Goal: Navigation & Orientation: Find specific page/section

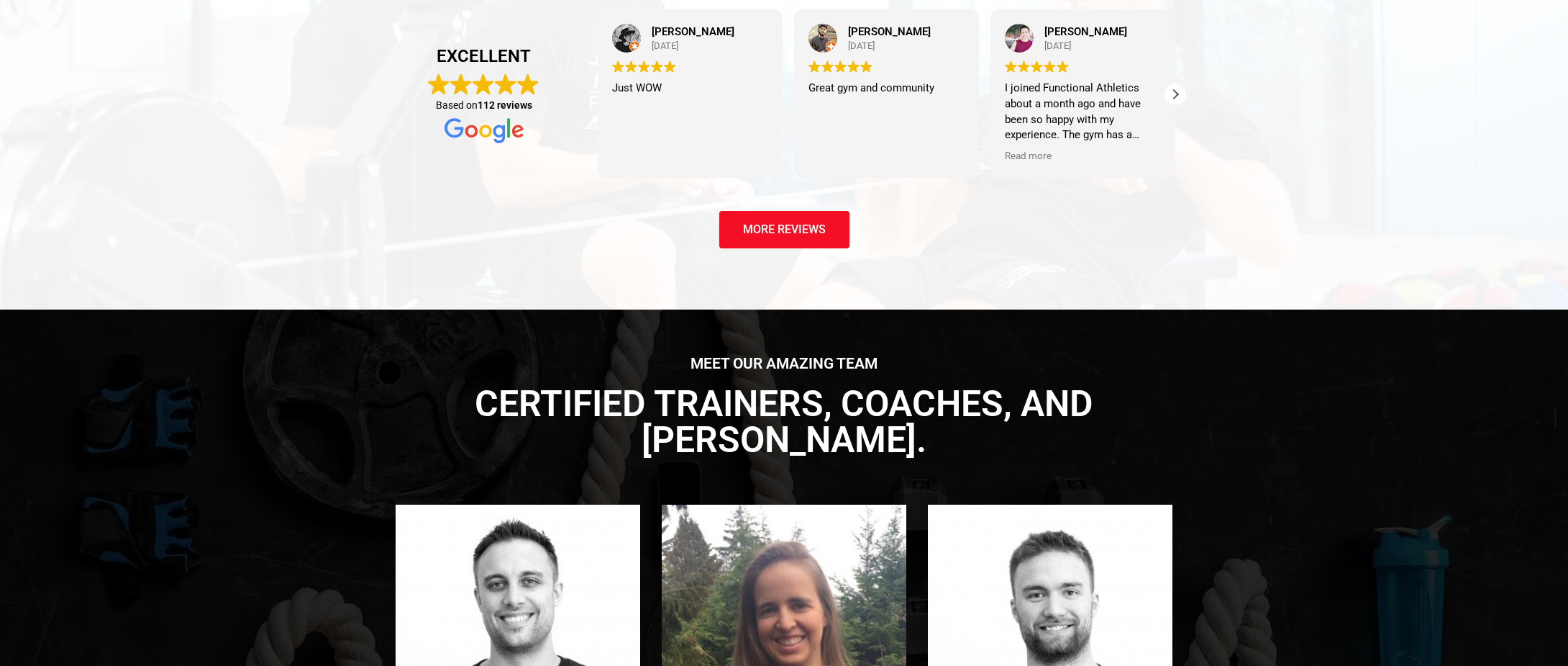
scroll to position [2686, 0]
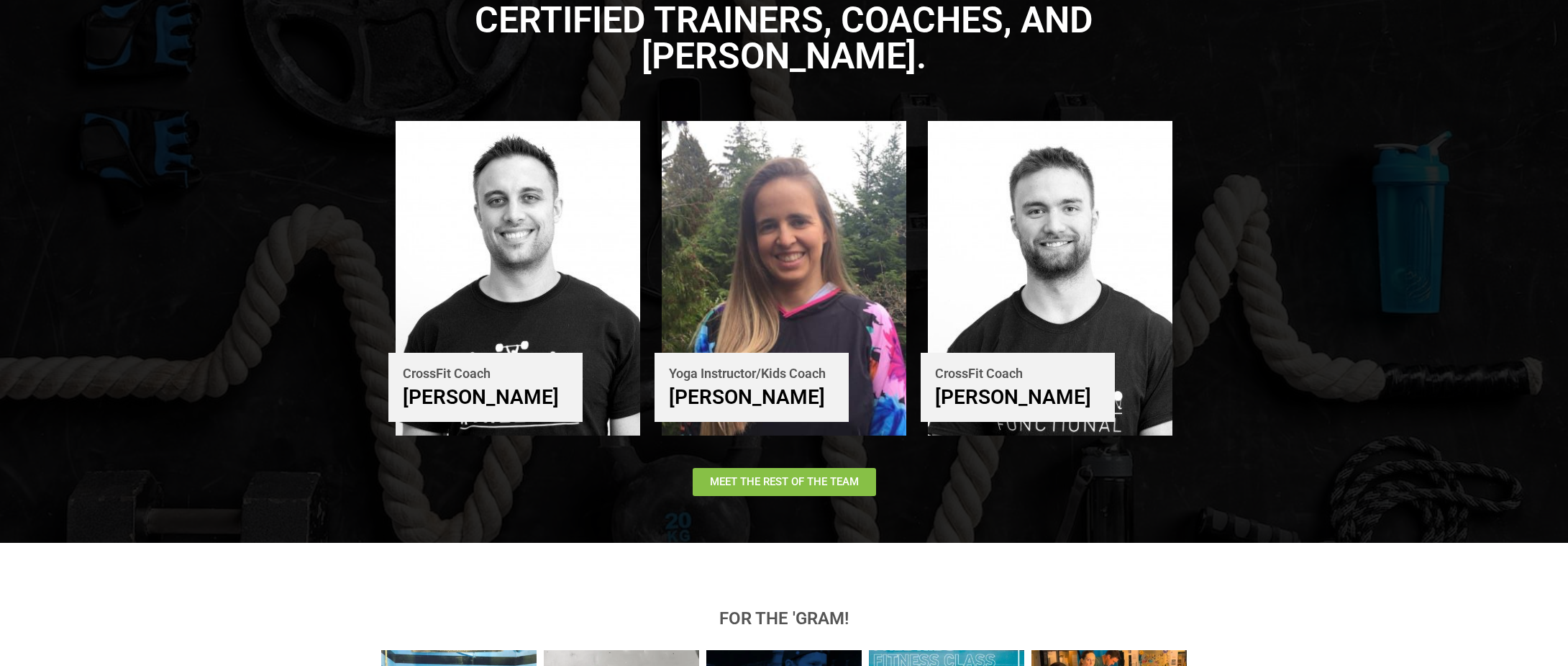
click at [749, 477] on span "Meet The Rest of the Team" at bounding box center [784, 482] width 149 height 11
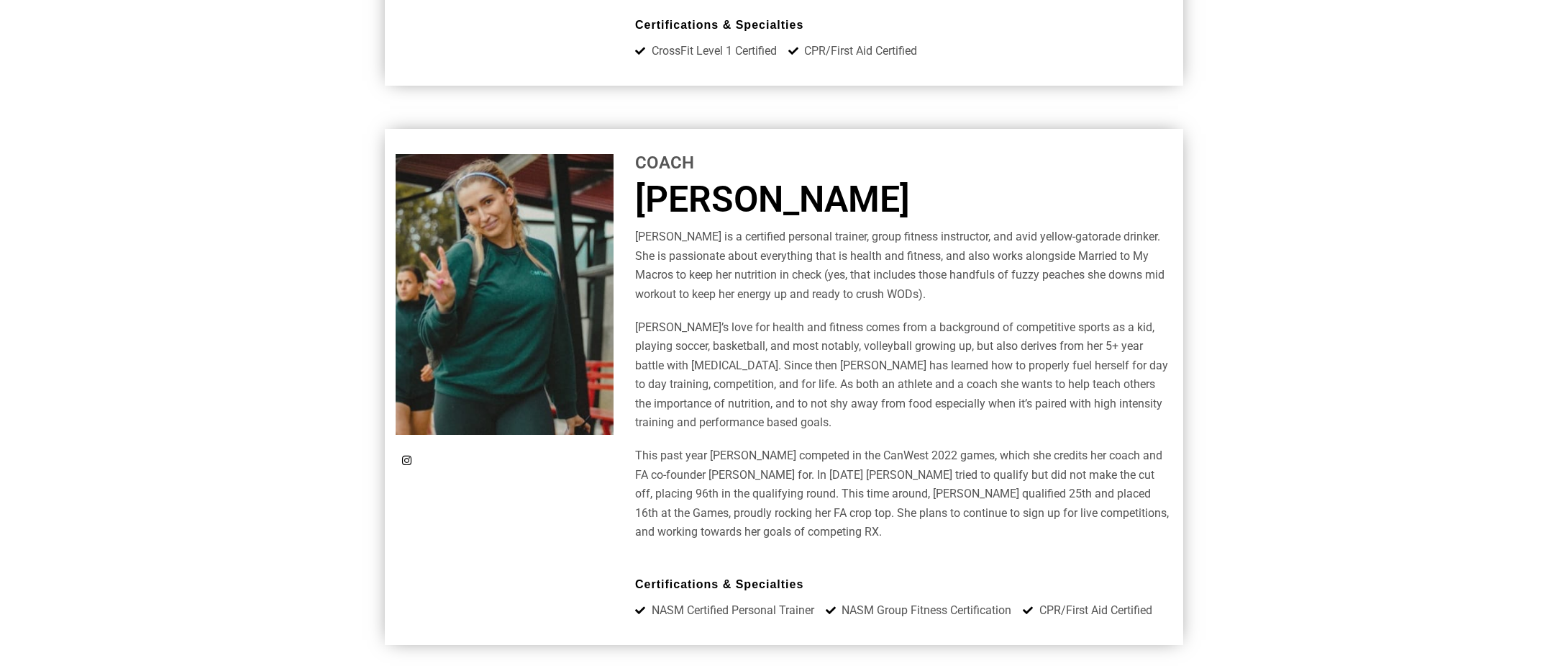
scroll to position [5373, 0]
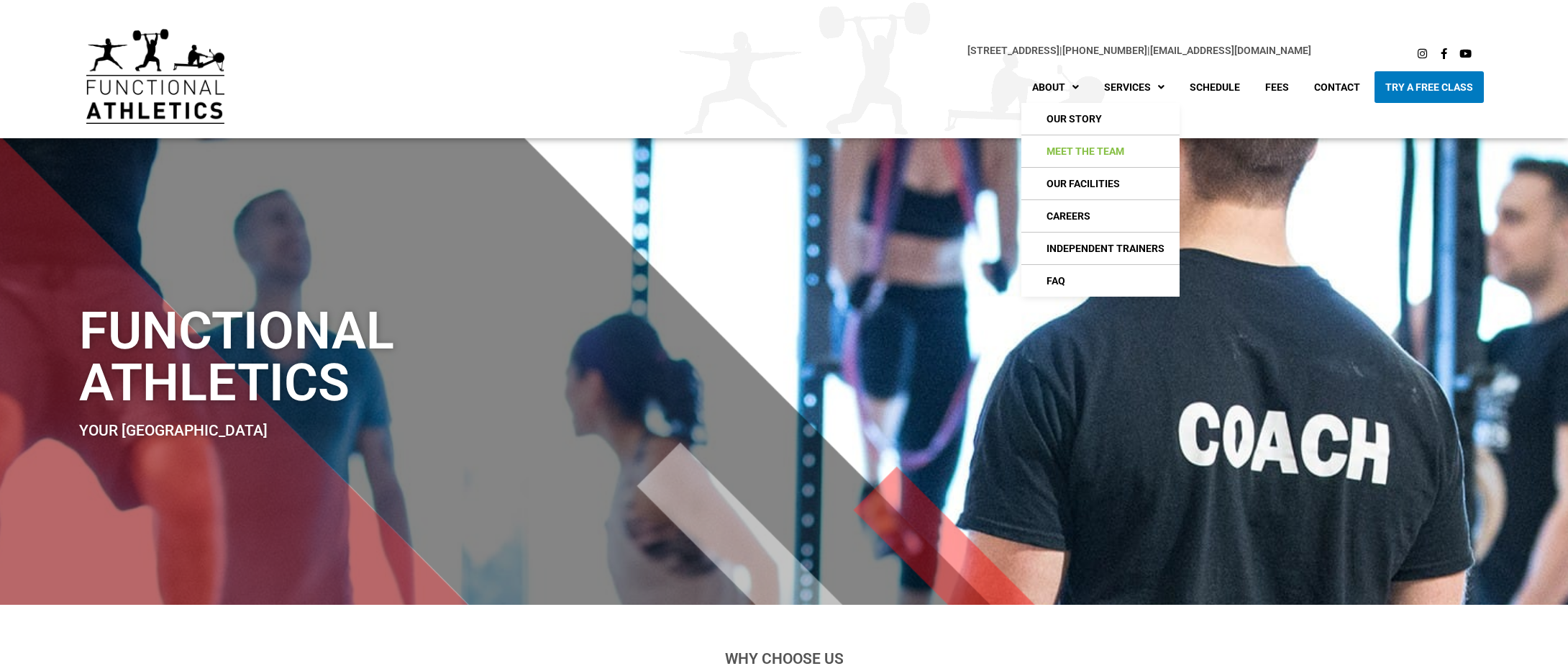
click at [1070, 141] on link "Meet The Team" at bounding box center [1100, 151] width 158 height 32
